Goal: Navigation & Orientation: Find specific page/section

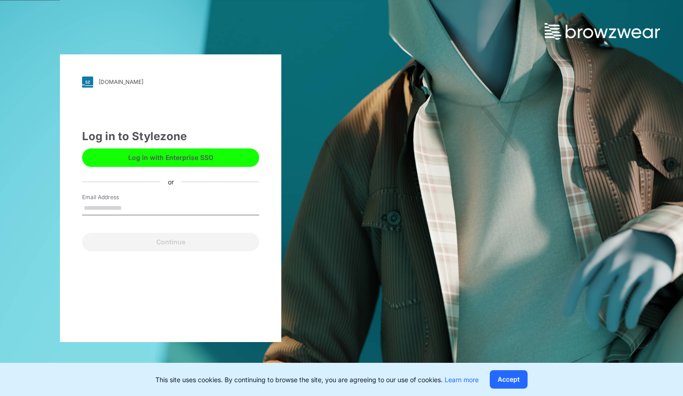
click at [150, 206] on input "Email Address" at bounding box center [170, 209] width 177 height 14
type input "**********"
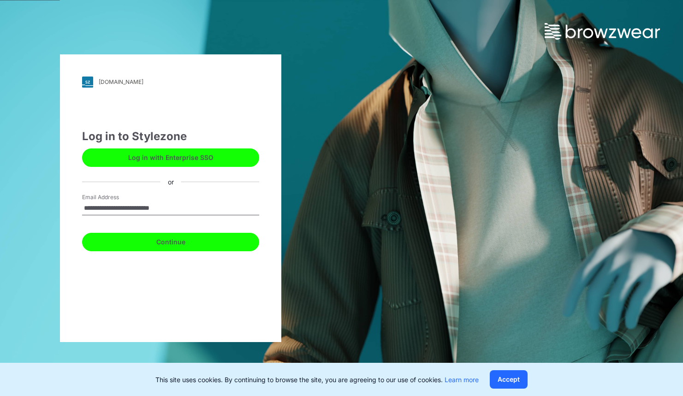
click at [138, 243] on button "Continue" at bounding box center [170, 242] width 177 height 18
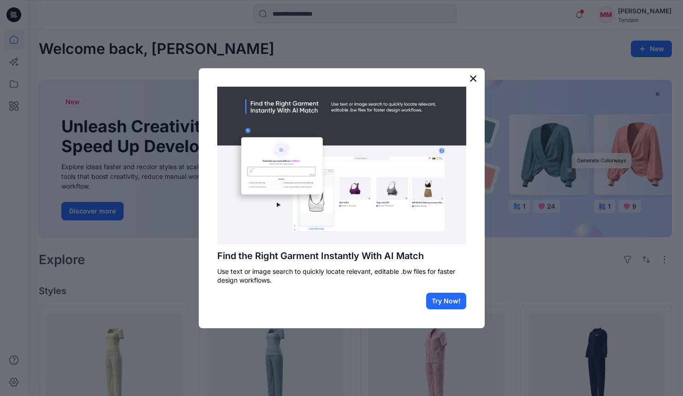
click at [471, 80] on button "×" at bounding box center [473, 78] width 9 height 15
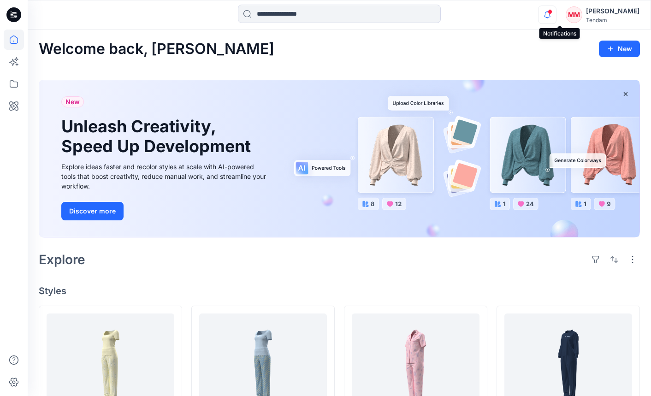
click at [556, 12] on icon "button" at bounding box center [548, 15] width 18 height 18
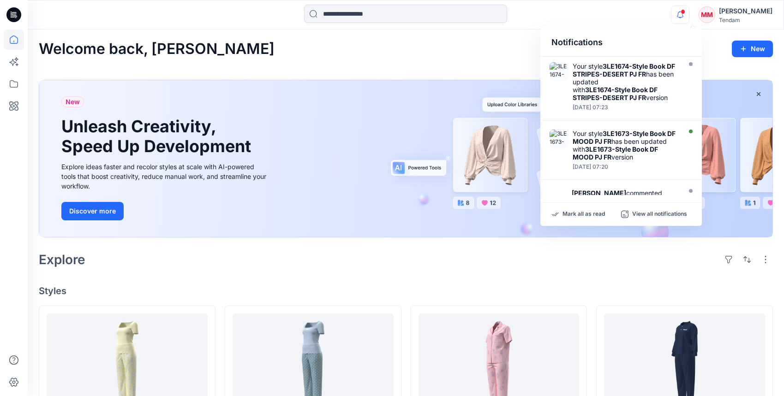
click at [683, 18] on icon "button" at bounding box center [680, 15] width 18 height 18
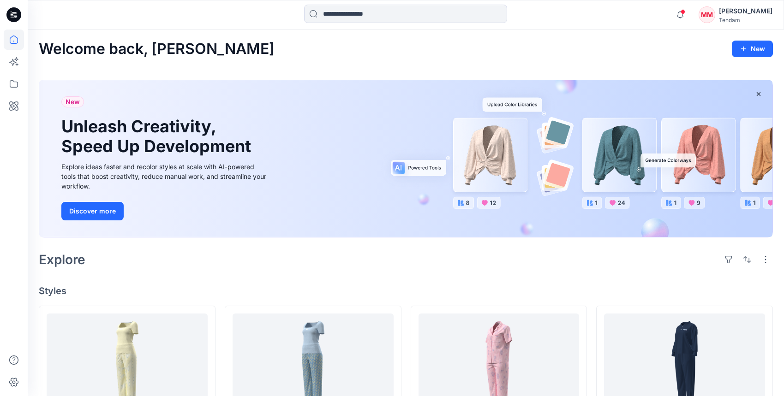
click at [611, 24] on div "Notifications Your style 3LE1674-Style Book DF STRIPES-DESERT PJ FR has been up…" at bounding box center [406, 15] width 756 height 20
